Goal: Information Seeking & Learning: Learn about a topic

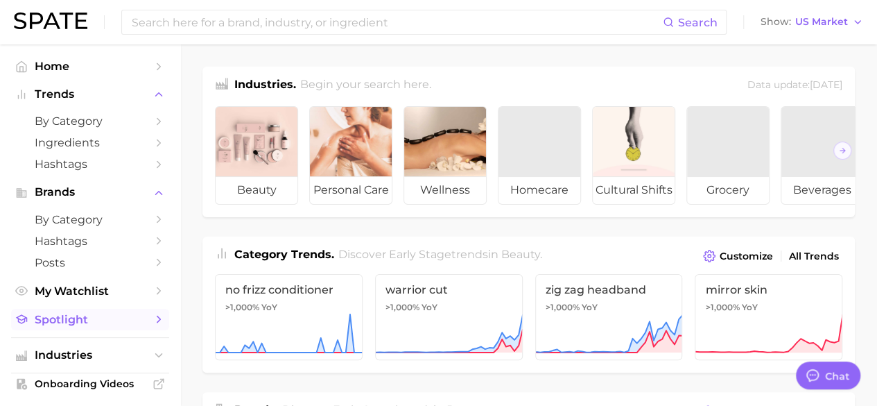
type textarea "x"
click at [153, 317] on icon "Sidebar" at bounding box center [159, 319] width 12 height 12
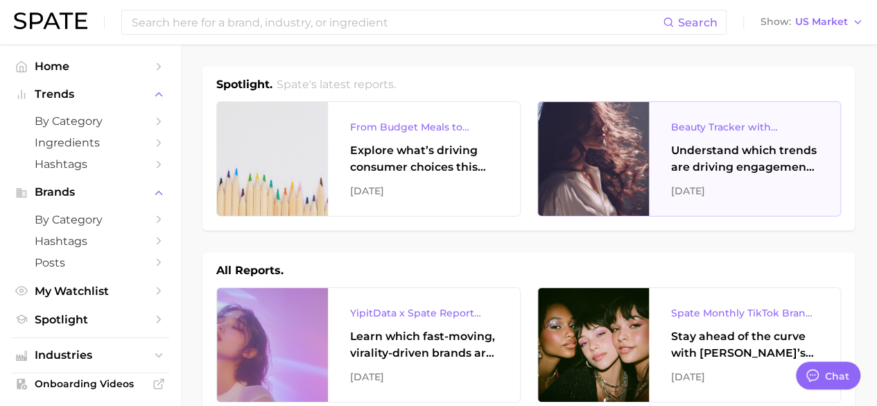
click at [710, 143] on div "Understand which trends are driving engagement across platforms in the skin, ha…" at bounding box center [745, 158] width 148 height 33
